Goal: Check status: Verify the current state of an ongoing process or item

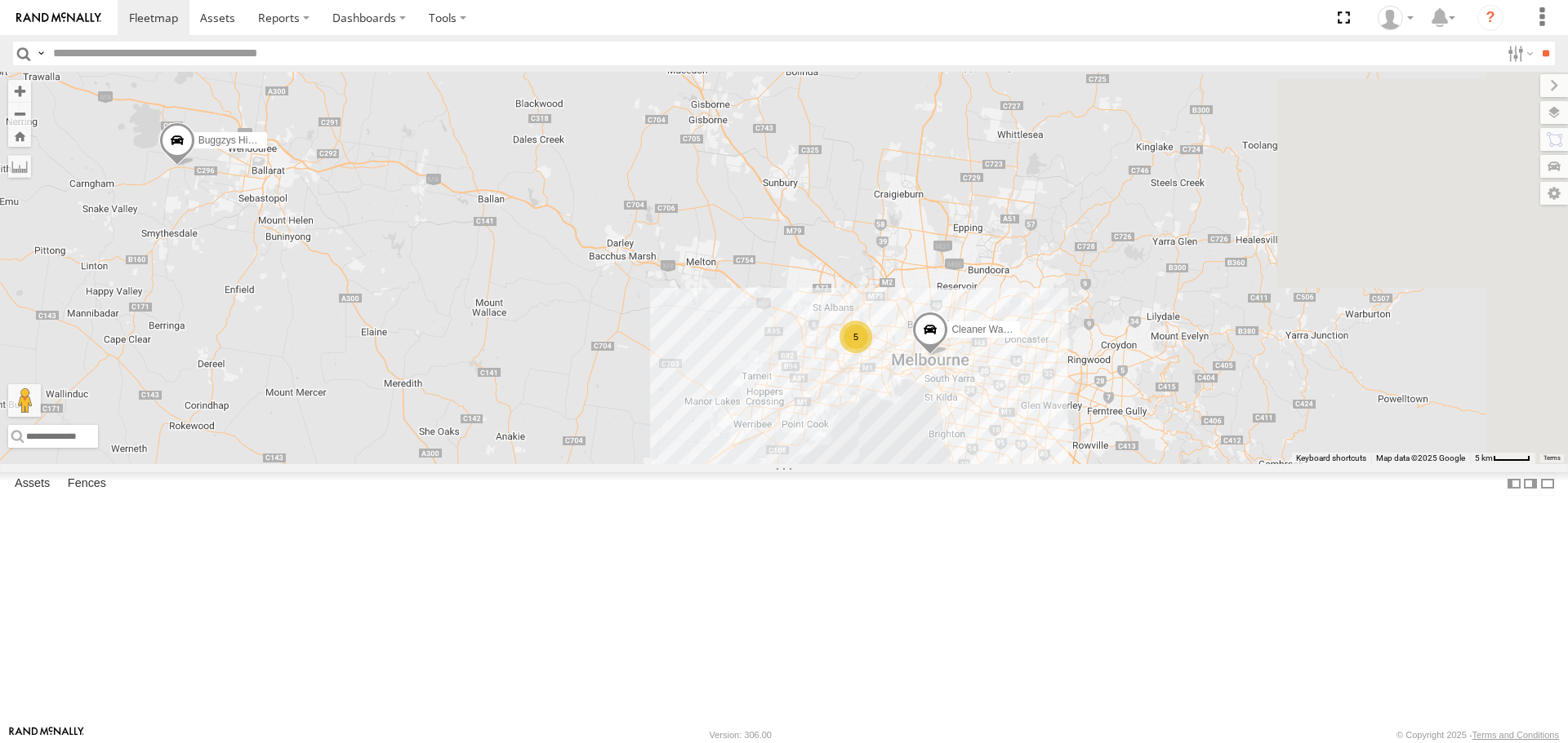
drag, startPoint x: 1177, startPoint y: 535, endPoint x: 868, endPoint y: 517, distance: 309.5
click at [869, 463] on div "Buggzys HiAce #1 5 Cleaner Wagon #1" at bounding box center [784, 267] width 1568 height 391
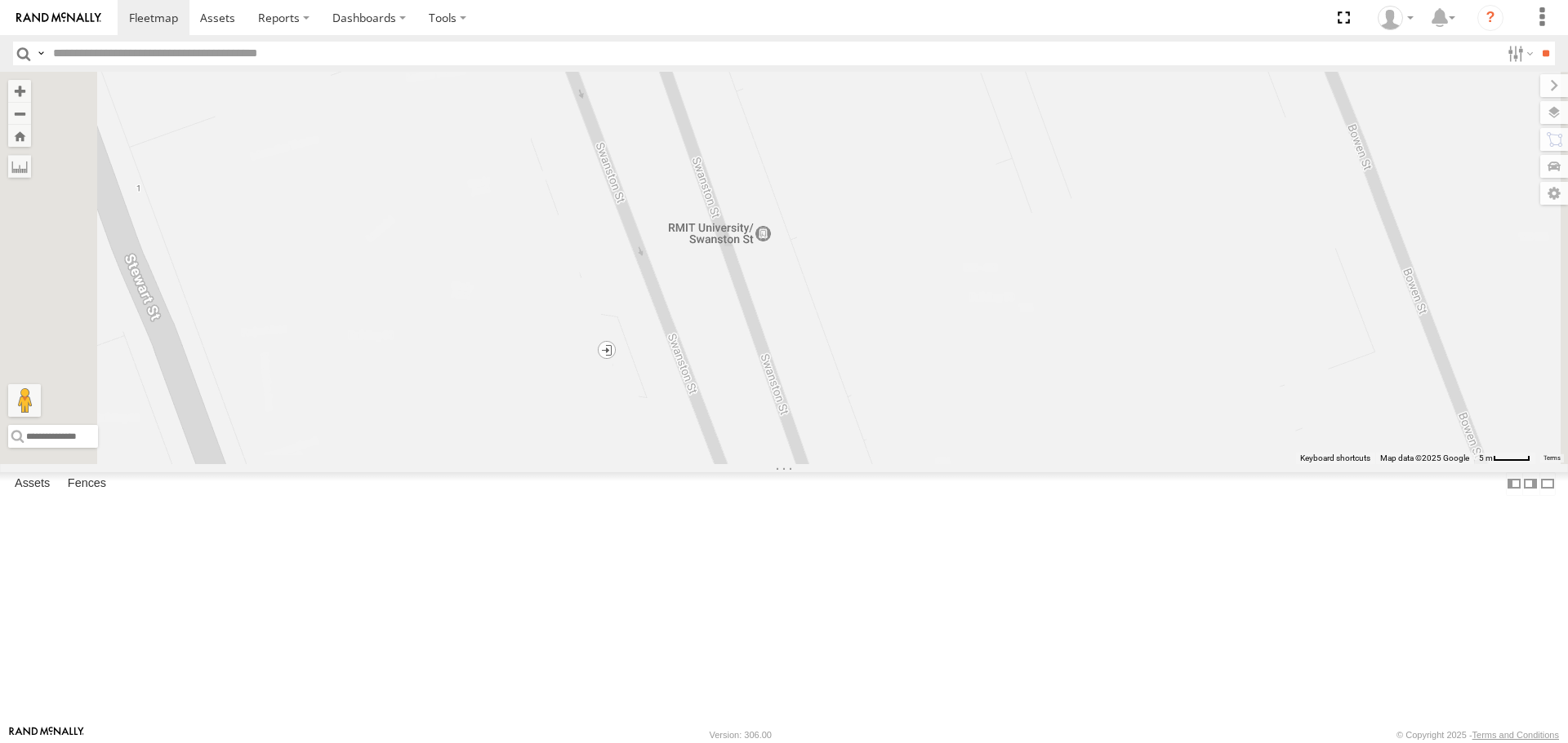
drag, startPoint x: 1137, startPoint y: 570, endPoint x: 926, endPoint y: 303, distance: 340.3
click at [926, 303] on div "Buggzys HiAce #1 Cleaner Wagon #1" at bounding box center [784, 267] width 1568 height 391
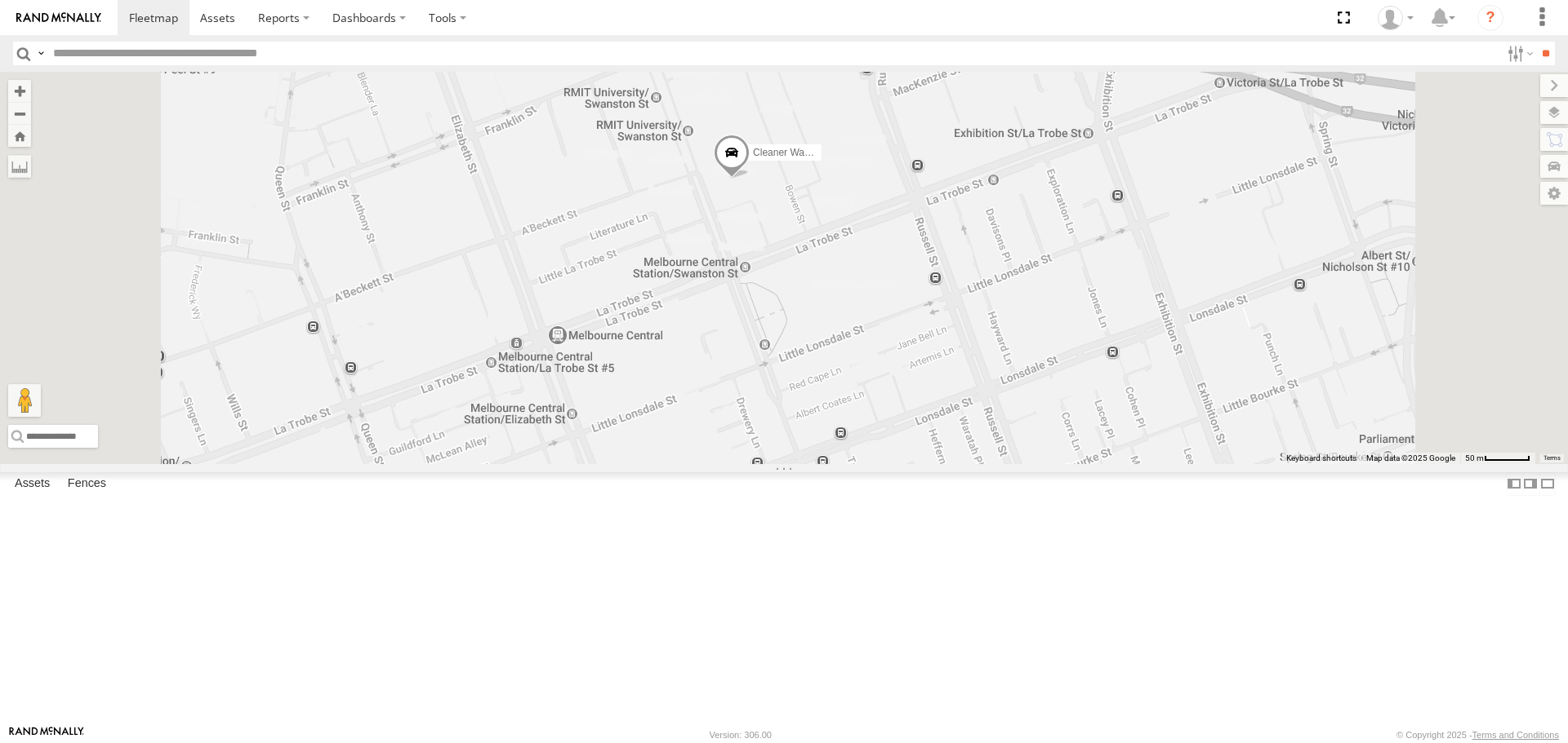
drag, startPoint x: 873, startPoint y: 302, endPoint x: 939, endPoint y: 427, distance: 141.4
click at [939, 427] on div "Buggzys HiAce #1 Cleaner Wagon #1" at bounding box center [784, 267] width 1568 height 391
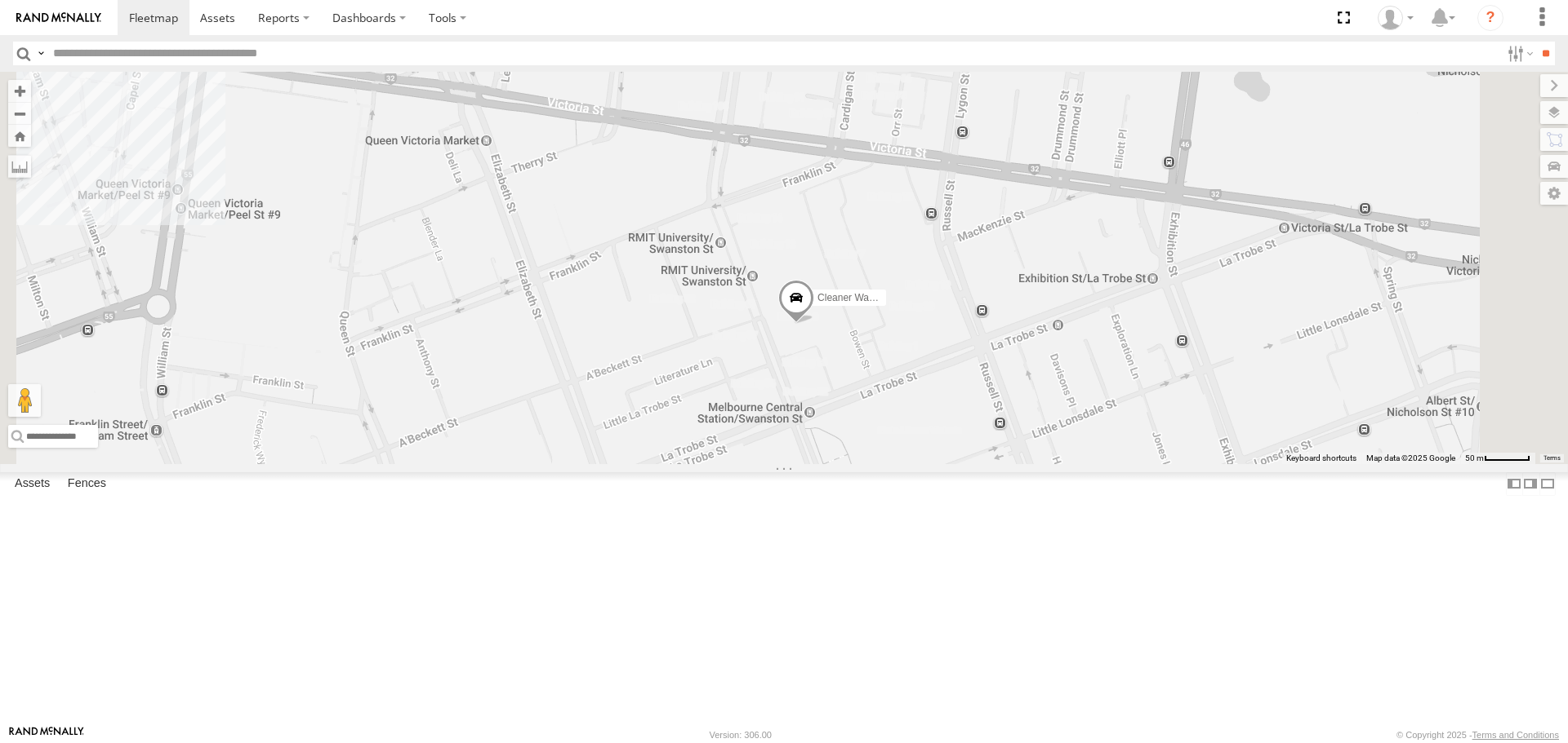
drag, startPoint x: 694, startPoint y: 344, endPoint x: 694, endPoint y: 371, distance: 27.0
click at [694, 371] on div "Buggzys HiAce #1 Cleaner Wagon #1" at bounding box center [784, 267] width 1568 height 391
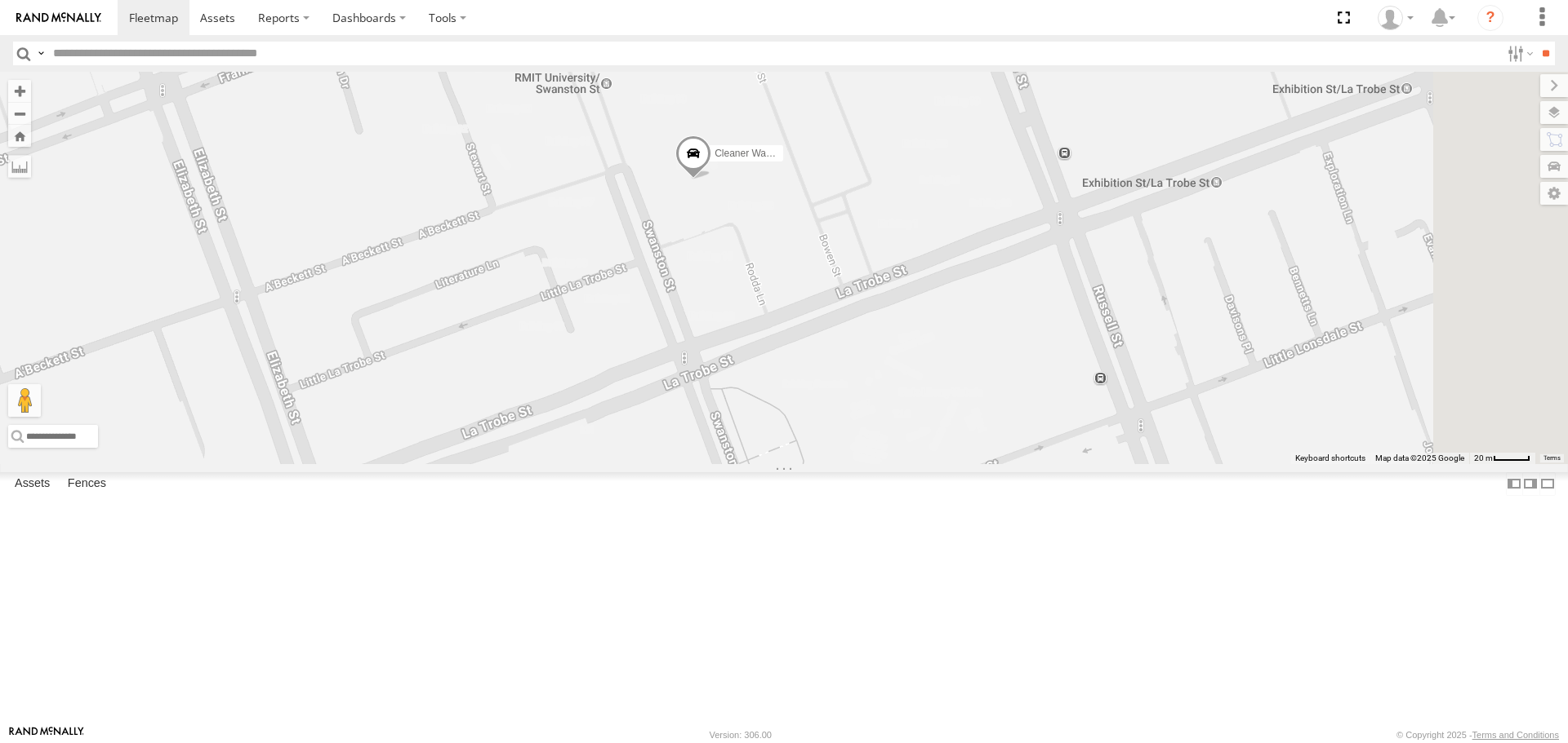
drag, startPoint x: 1012, startPoint y: 501, endPoint x: 895, endPoint y: 317, distance: 218.0
click at [895, 317] on div "Buggzys HiAce #1 Cleaner Wagon #1" at bounding box center [784, 267] width 1568 height 391
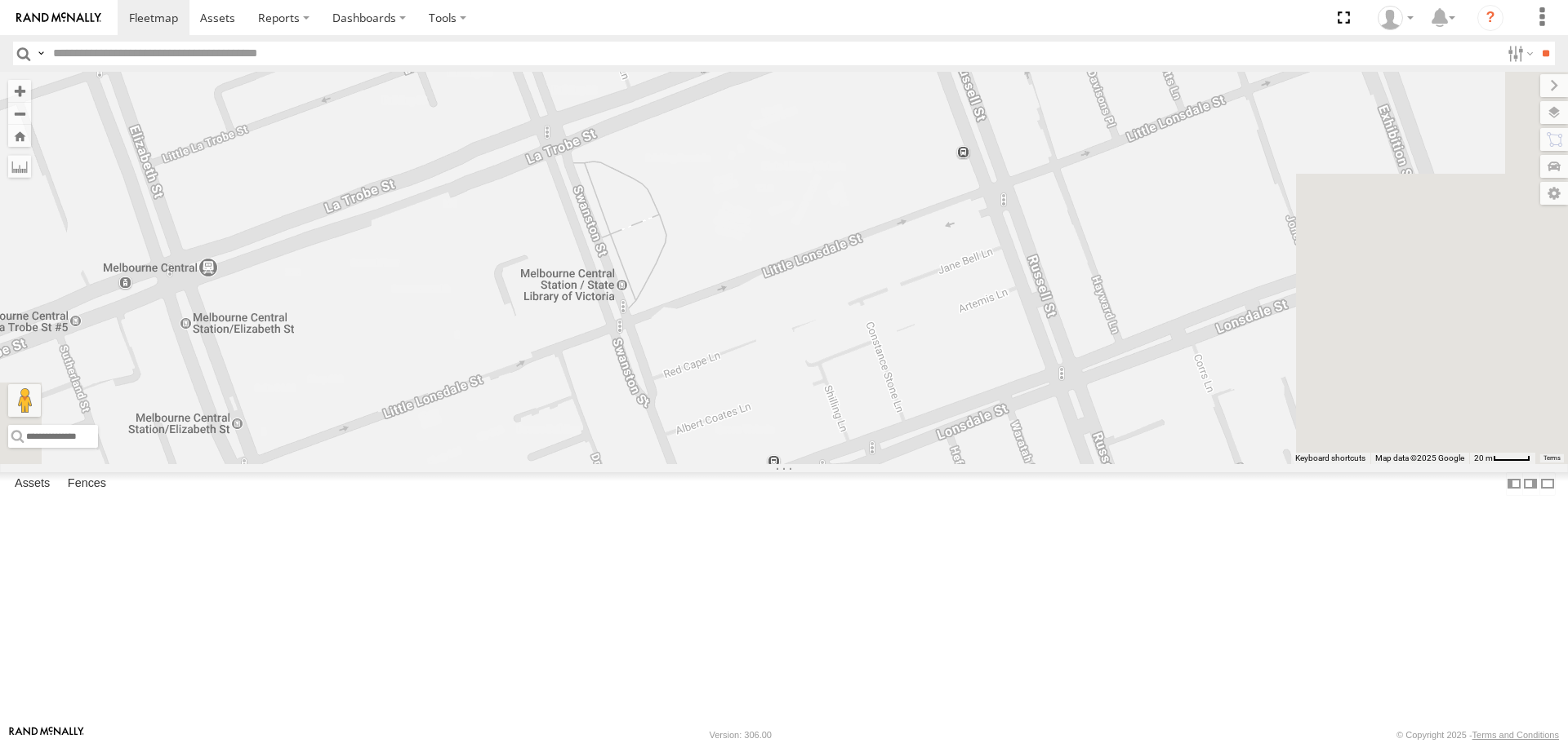
drag, startPoint x: 1002, startPoint y: 578, endPoint x: 886, endPoint y: 381, distance: 228.6
click at [886, 381] on div "Buggzys HiAce #1 Cleaner Wagon #1" at bounding box center [784, 267] width 1568 height 391
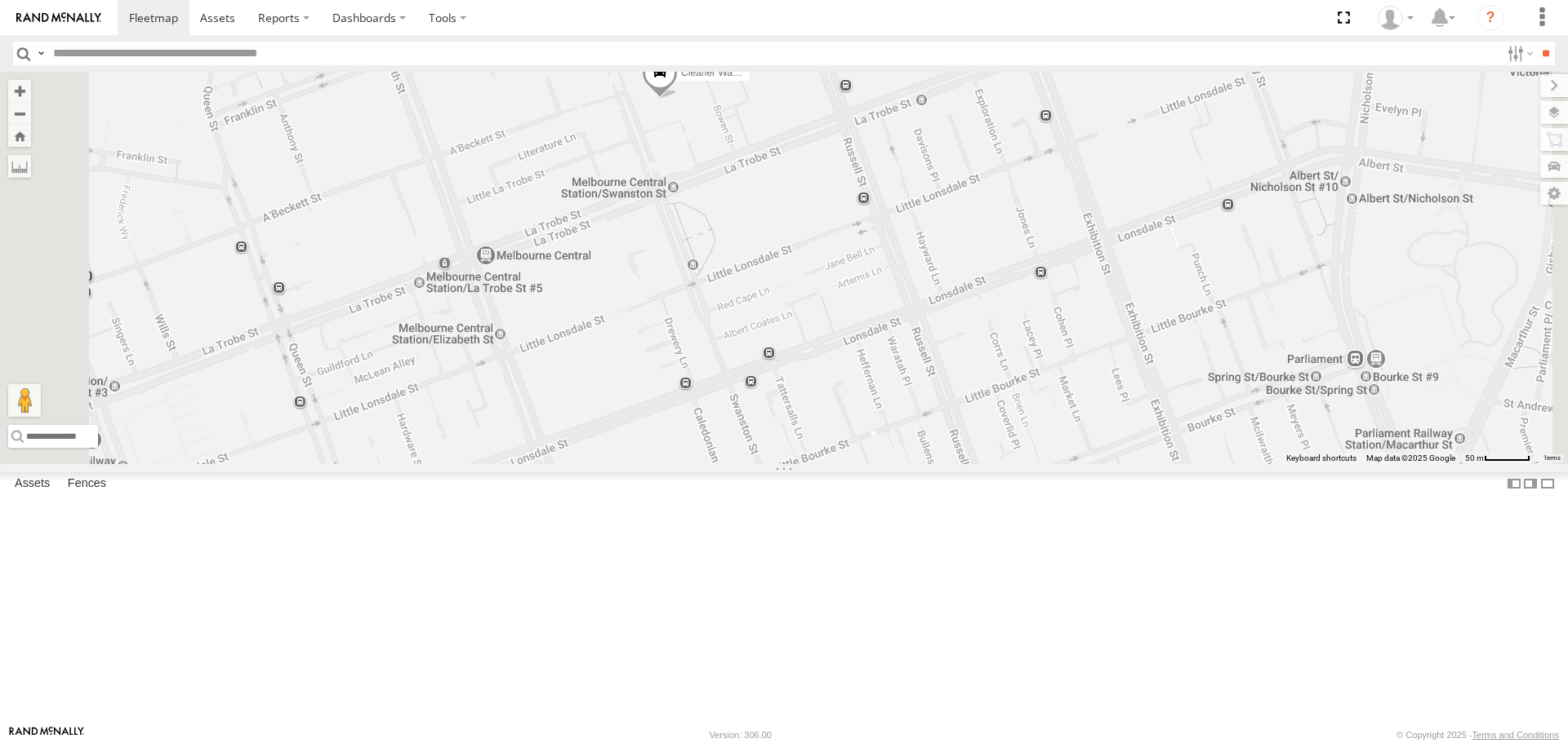
drag, startPoint x: 762, startPoint y: 219, endPoint x: 810, endPoint y: 226, distance: 48.5
click at [810, 226] on div "Buggzys HiAce #1 Cleaner Wagon #1" at bounding box center [784, 267] width 1568 height 391
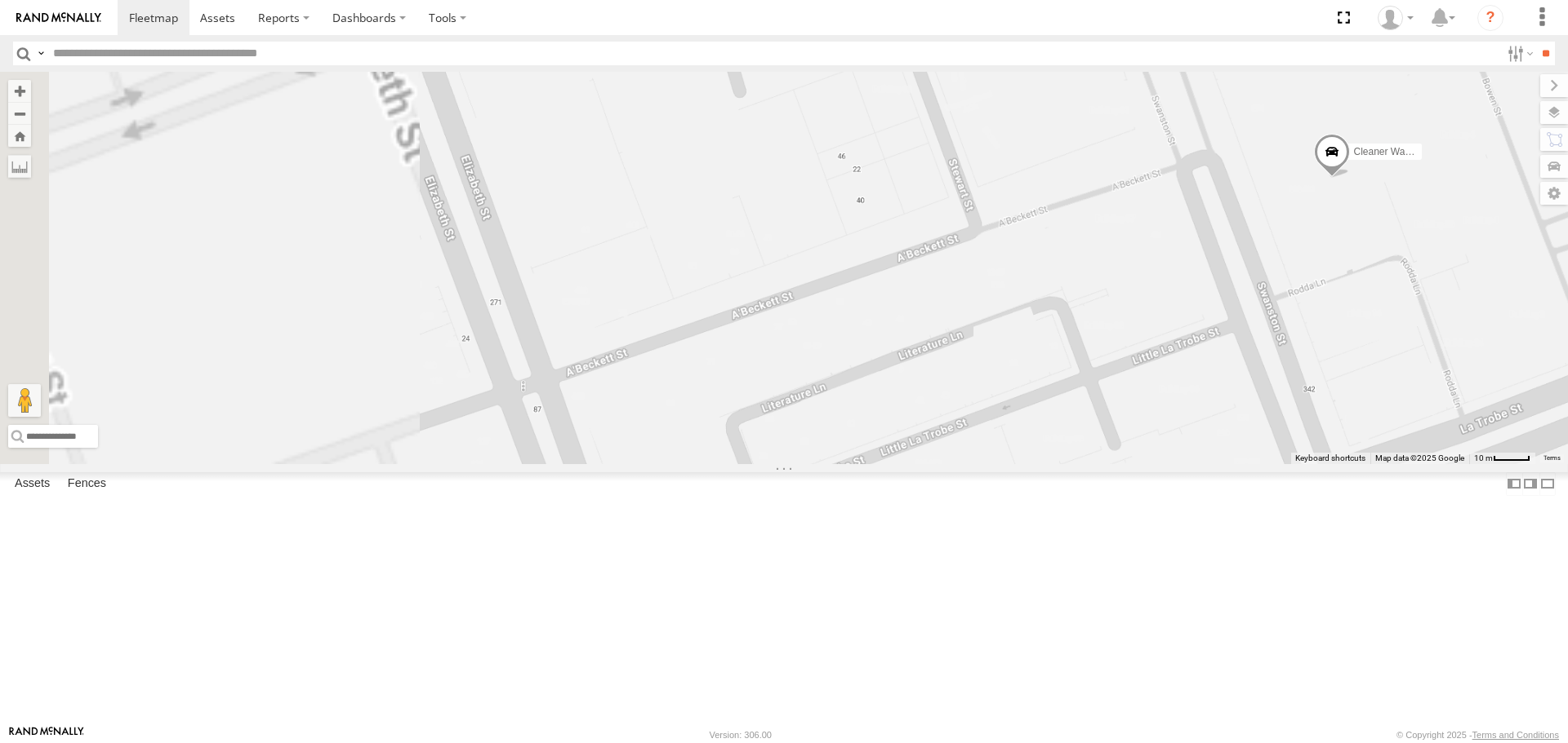
drag, startPoint x: 682, startPoint y: 254, endPoint x: 932, endPoint y: 366, distance: 273.9
click at [932, 366] on div "Buggzys HiAce #1 Cleaner Wagon #1" at bounding box center [784, 267] width 1568 height 391
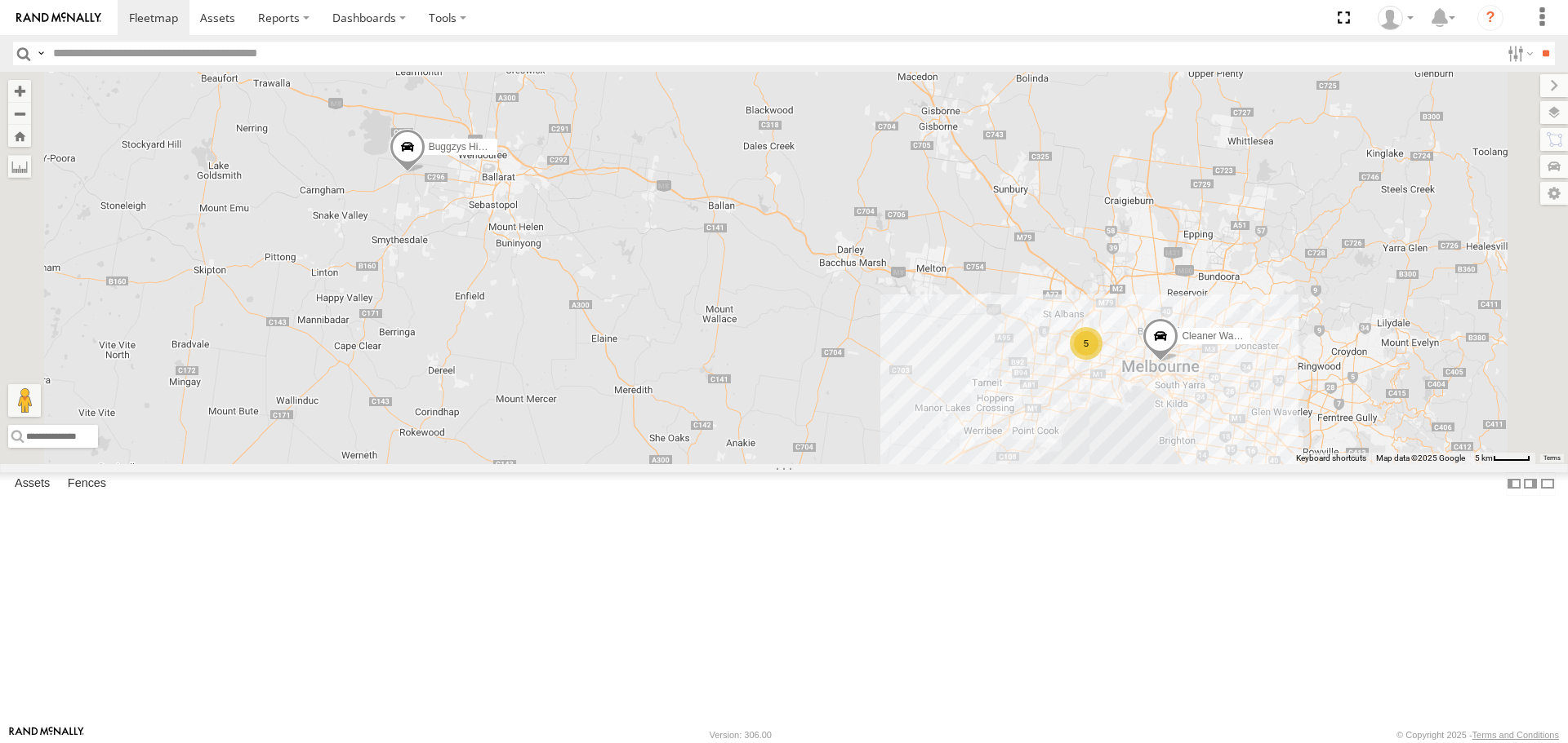
click at [0, 0] on span at bounding box center [0, 0] width 0 height 0
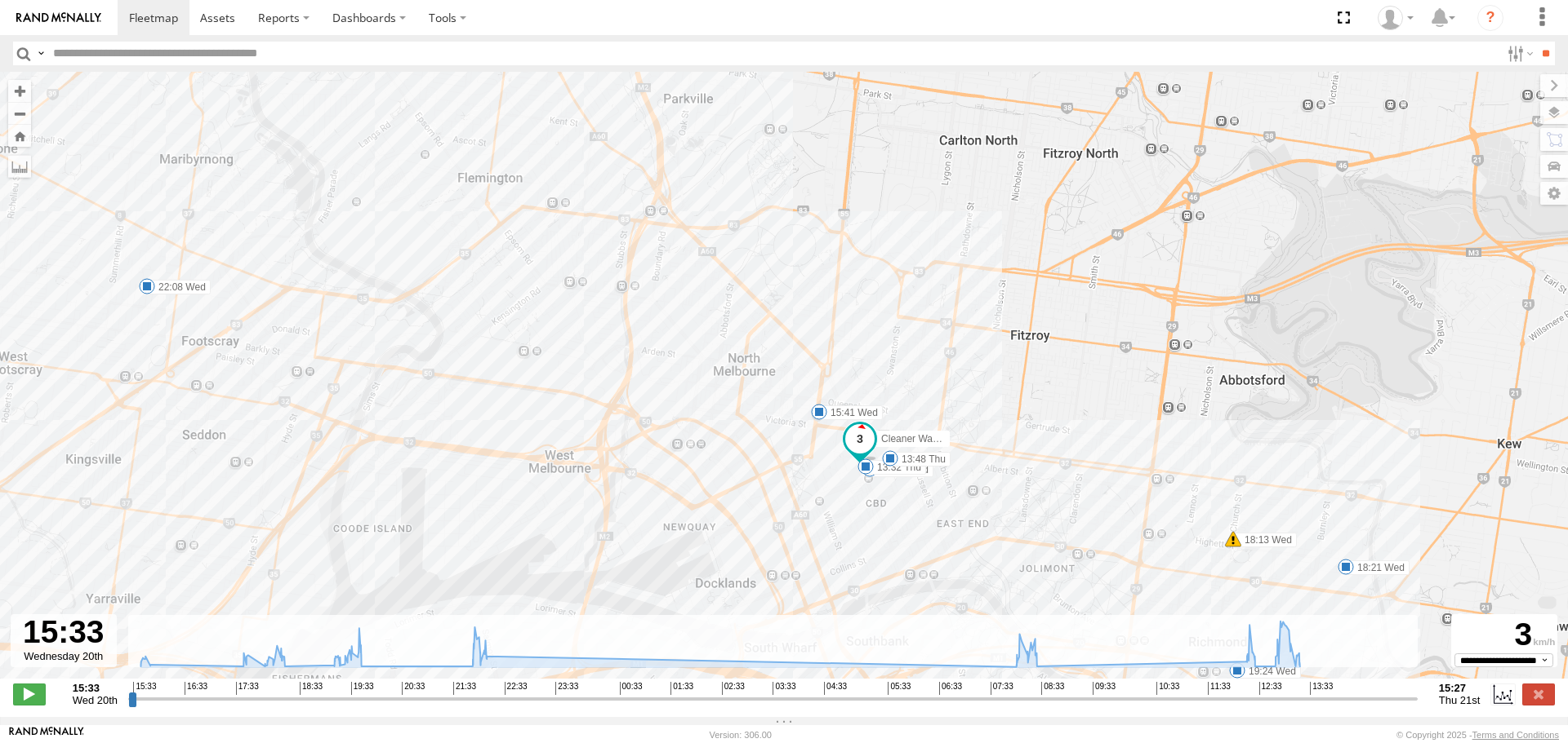
drag, startPoint x: 990, startPoint y: 476, endPoint x: 895, endPoint y: 522, distance: 105.6
click at [895, 522] on div "Cleaner Wagon #1 18:13 Wed 08:29 Thu 08:32 Thu 12:41 Thu 13:02 Thu 15:41 Wed 17…" at bounding box center [784, 384] width 1568 height 624
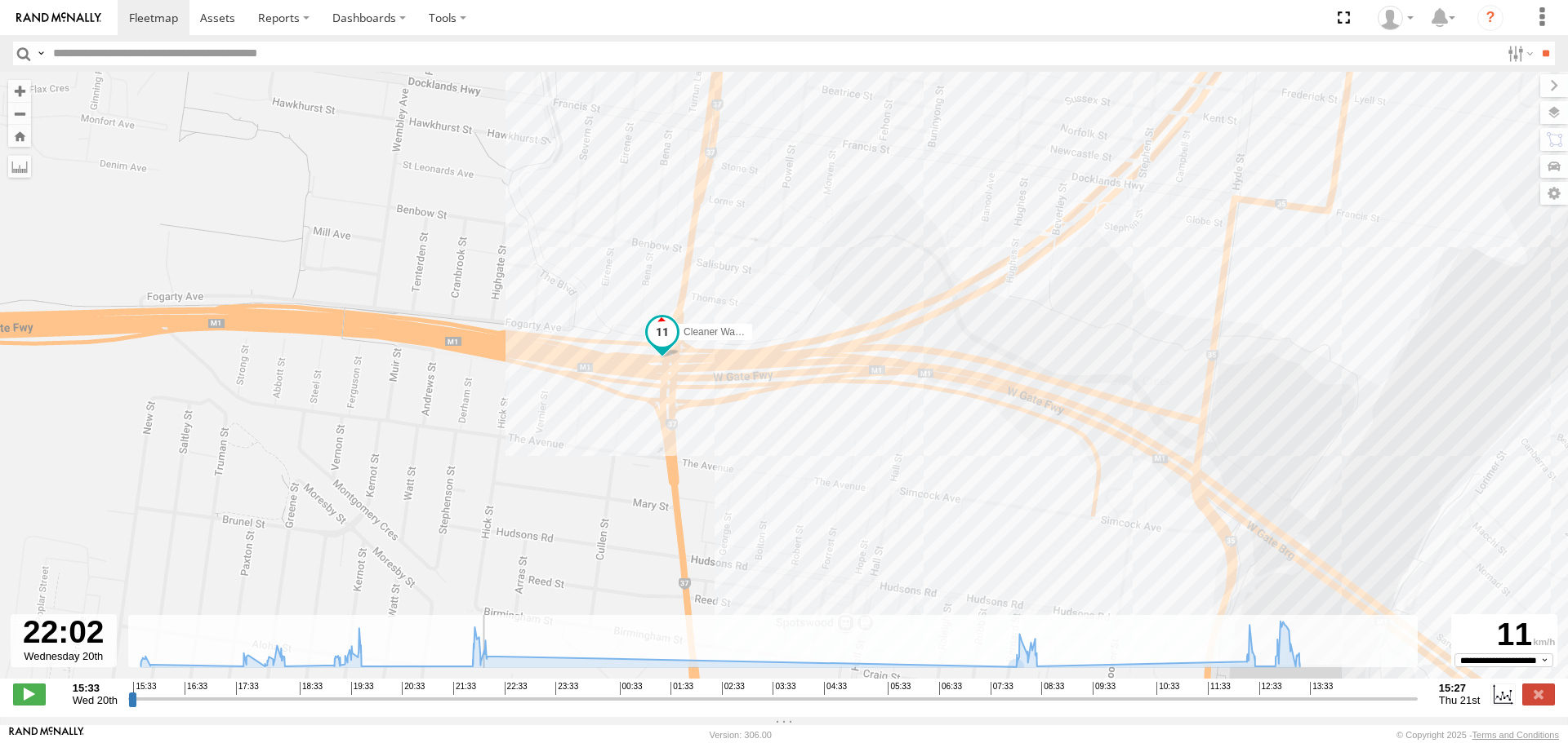
drag, startPoint x: 136, startPoint y: 708, endPoint x: 479, endPoint y: 685, distance: 343.8
type input "**********"
click at [479, 691] on input "range" at bounding box center [772, 698] width 1289 height 16
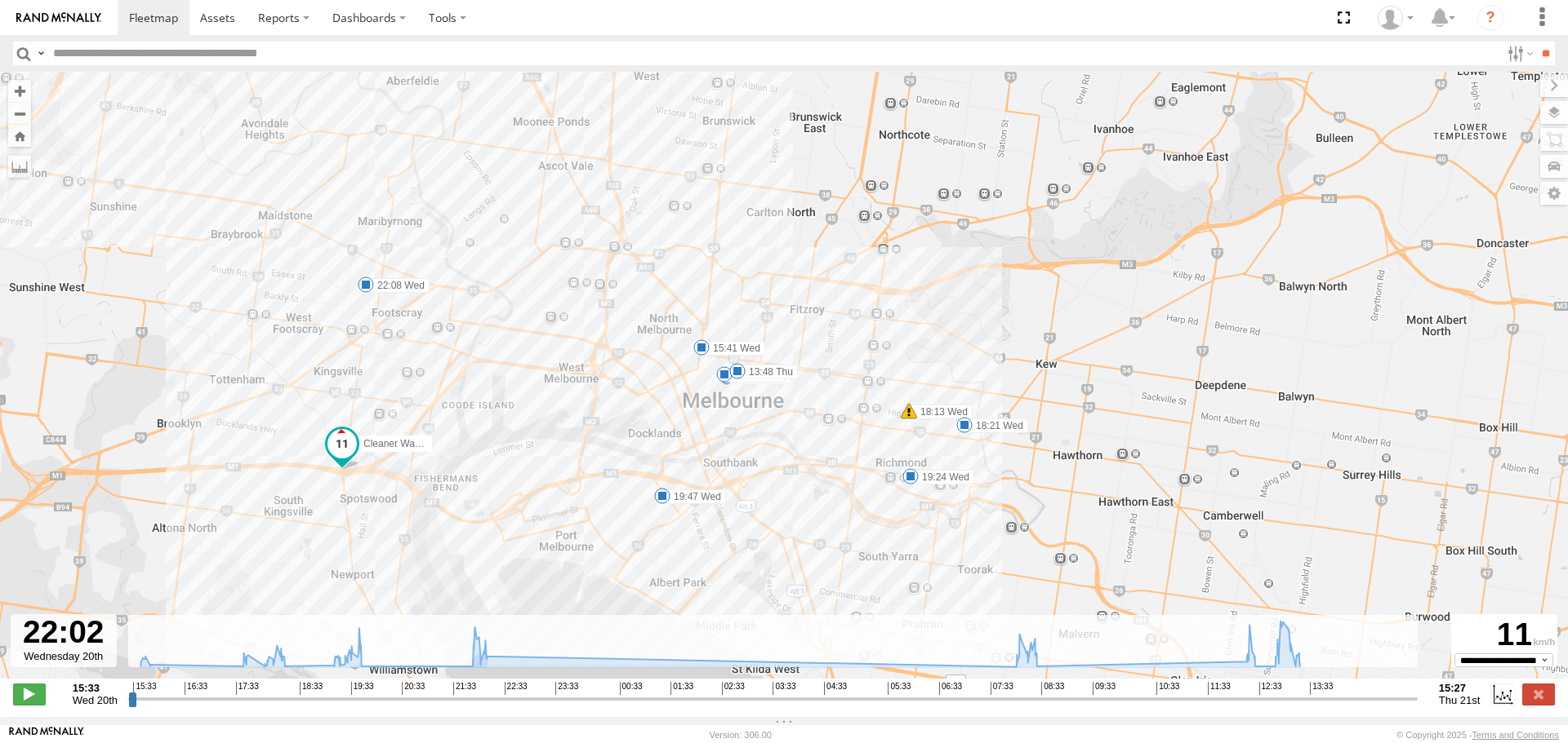
drag, startPoint x: 762, startPoint y: 506, endPoint x: 546, endPoint y: 497, distance: 216.2
click at [546, 497] on div "Cleaner Wagon #1 18:13 Wed 08:29 Thu 08:32 Thu 12:41 Thu 13:02 Thu 15:41 Wed 17…" at bounding box center [784, 384] width 1568 height 624
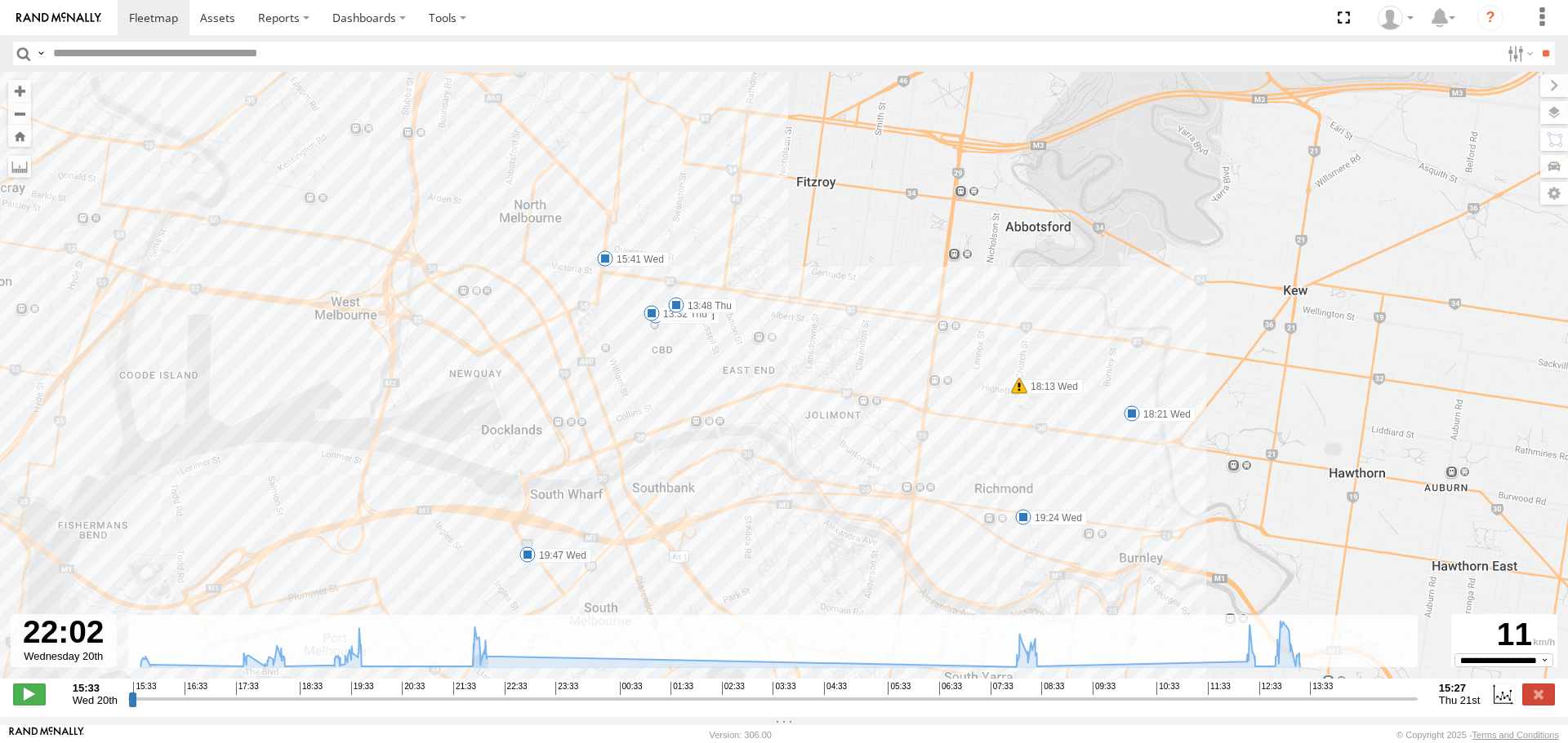
drag, startPoint x: 668, startPoint y: 399, endPoint x: 543, endPoint y: 459, distance: 138.7
click at [543, 459] on div "Cleaner Wagon #1 18:13 Wed 08:29 Thu 08:32 Thu 12:41 Thu 13:02 Thu 15:41 Wed 17…" at bounding box center [784, 384] width 1568 height 624
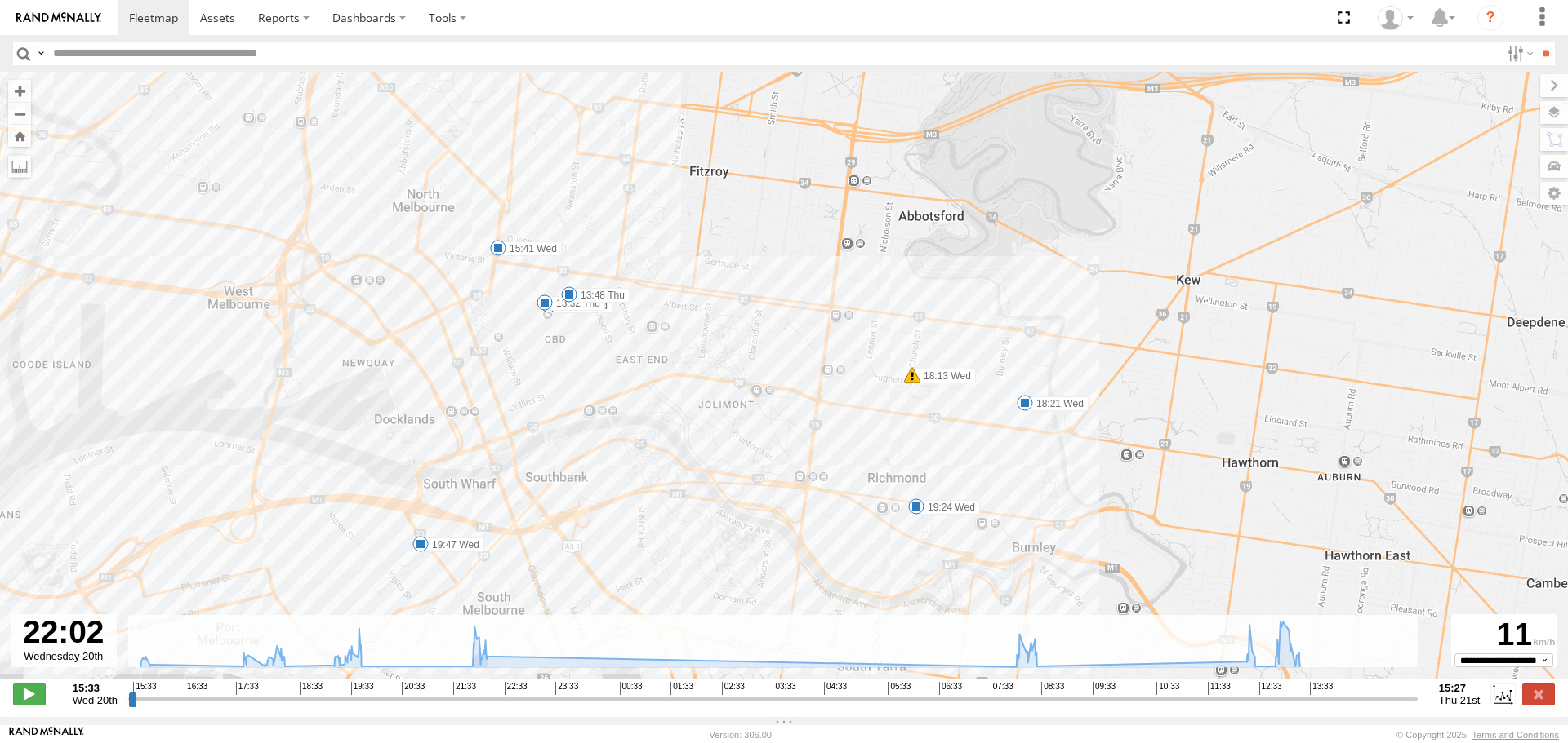
drag, startPoint x: 620, startPoint y: 481, endPoint x: 561, endPoint y: 365, distance: 130.1
click at [562, 365] on div "Cleaner Wagon #1 18:13 Wed 08:29 Thu 08:32 Thu 12:41 Thu 13:02 Thu 15:41 Wed 17…" at bounding box center [784, 384] width 1568 height 624
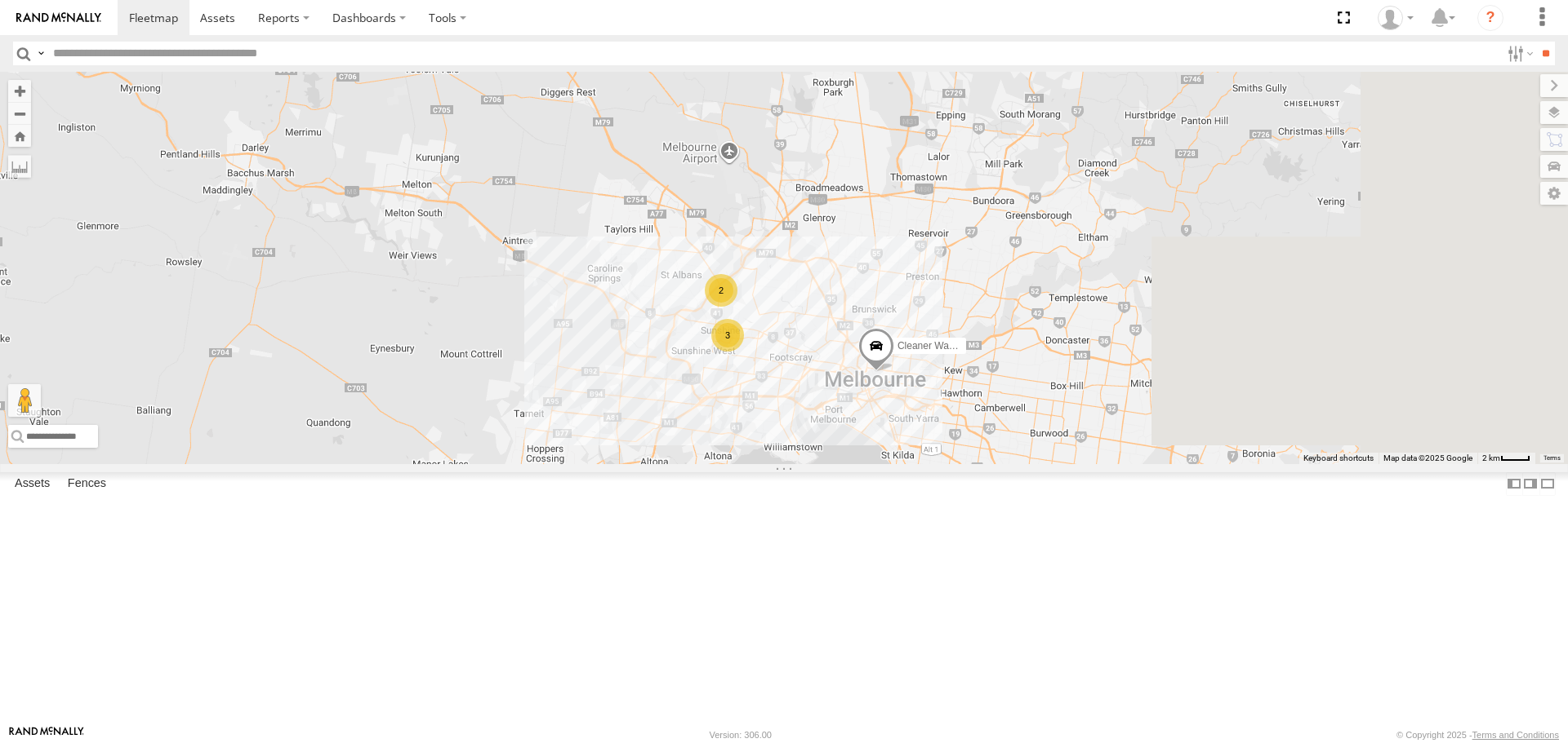
drag, startPoint x: 1229, startPoint y: 474, endPoint x: 740, endPoint y: 414, distance: 492.7
click at [739, 414] on div "Buggzys HiAce #1 Cleaner Wagon #1 3 2" at bounding box center [784, 267] width 1568 height 391
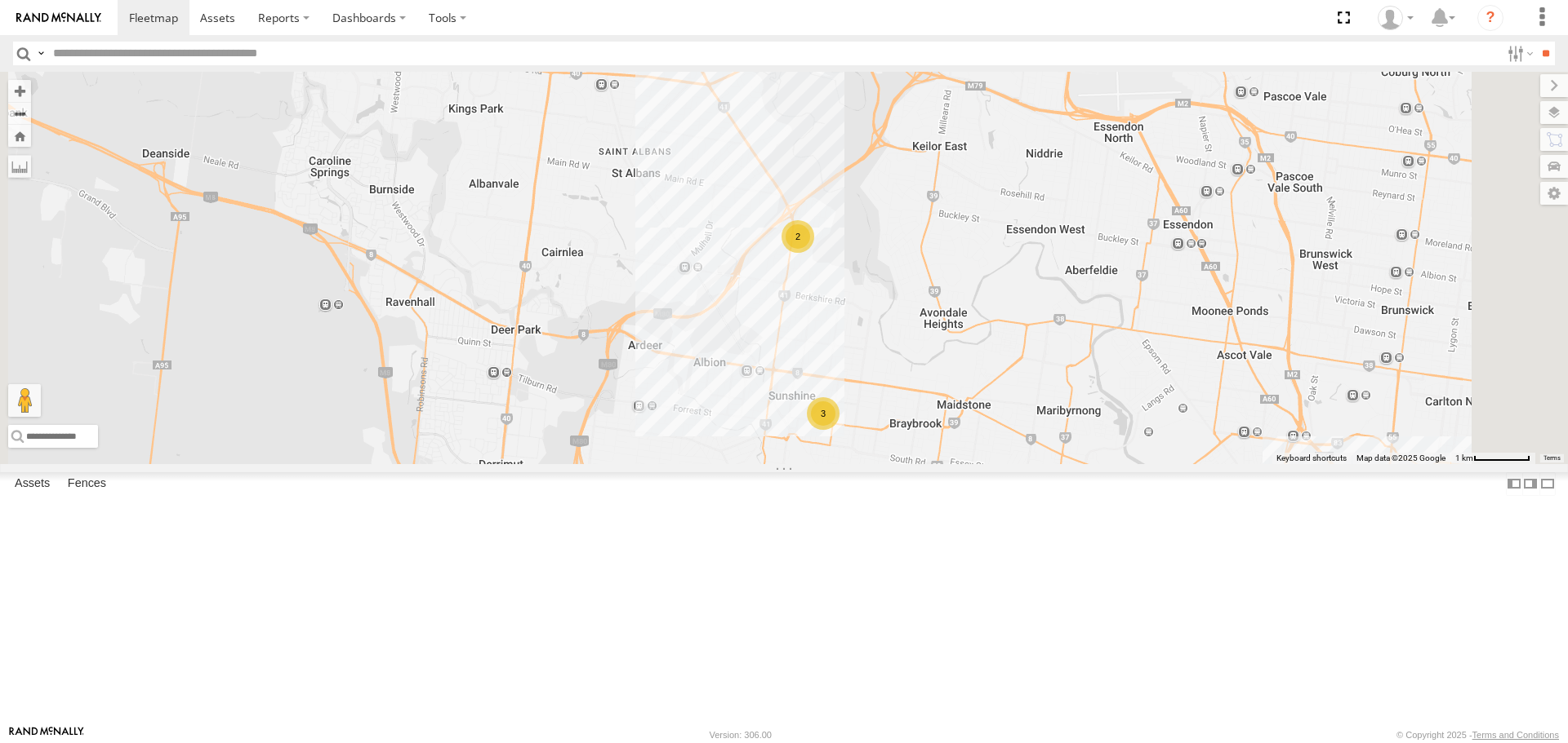
drag, startPoint x: 991, startPoint y: 531, endPoint x: 897, endPoint y: 490, distance: 102.6
click at [897, 463] on div "Buggzys HiAce #1 Cleaner Wagon #1 3 2" at bounding box center [784, 267] width 1568 height 391
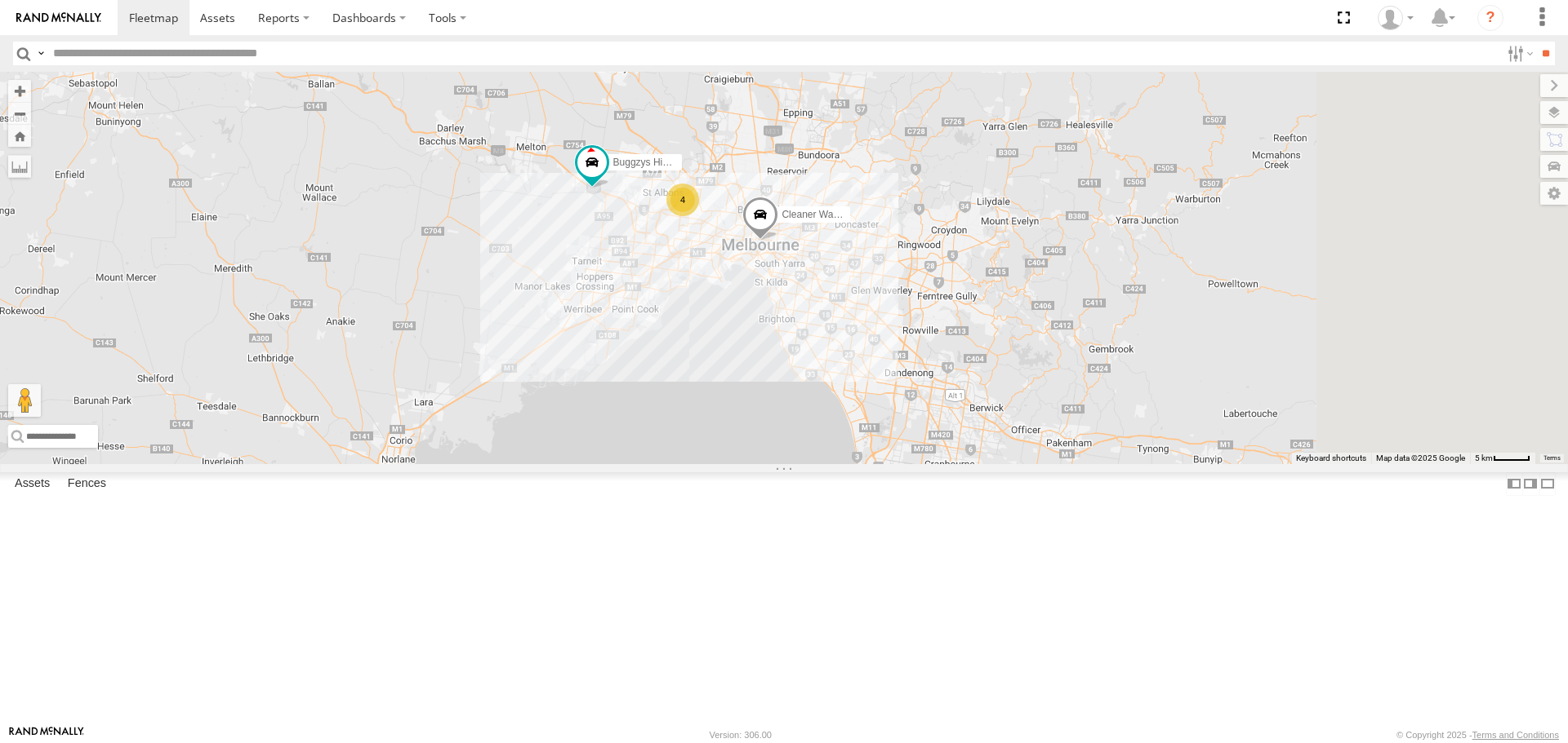
drag, startPoint x: 1316, startPoint y: 386, endPoint x: 901, endPoint y: 259, distance: 434.0
click at [901, 259] on div "Buggzys HiAce #1 Buggzys HiAce #2 4 Cleaner Wagon #1" at bounding box center [784, 267] width 1568 height 391
